Goal: Task Accomplishment & Management: Use online tool/utility

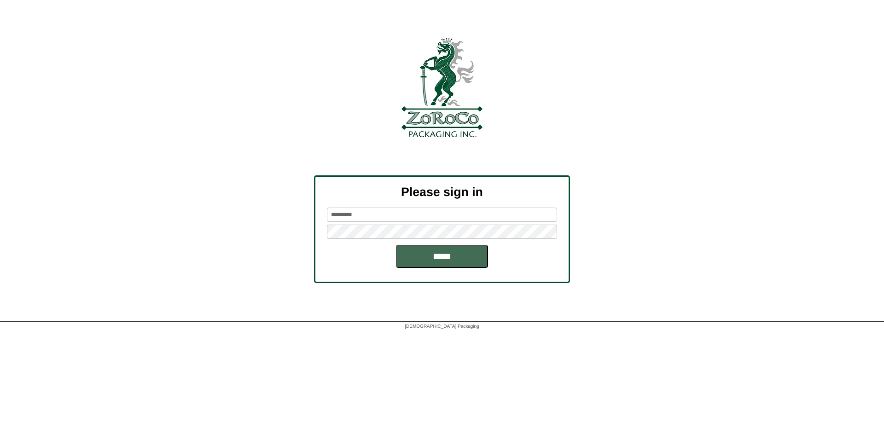
click at [460, 262] on input "*****" at bounding box center [442, 256] width 92 height 23
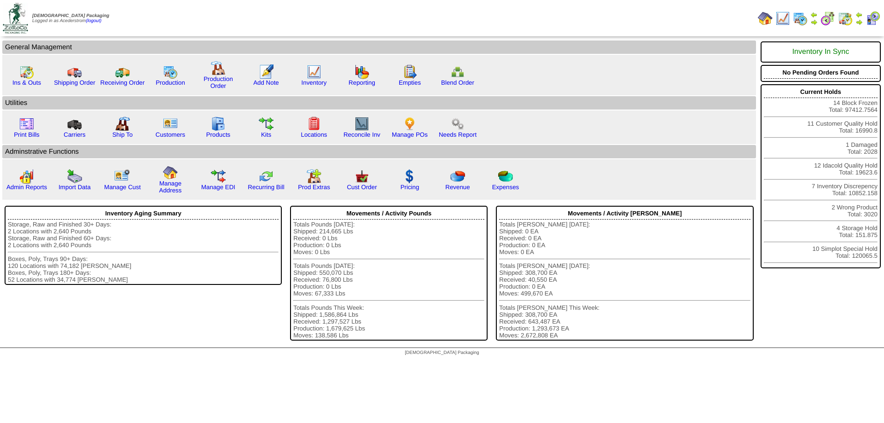
click at [861, 15] on img at bounding box center [858, 14] width 7 height 7
